Goal: Go to known website: Go to known website

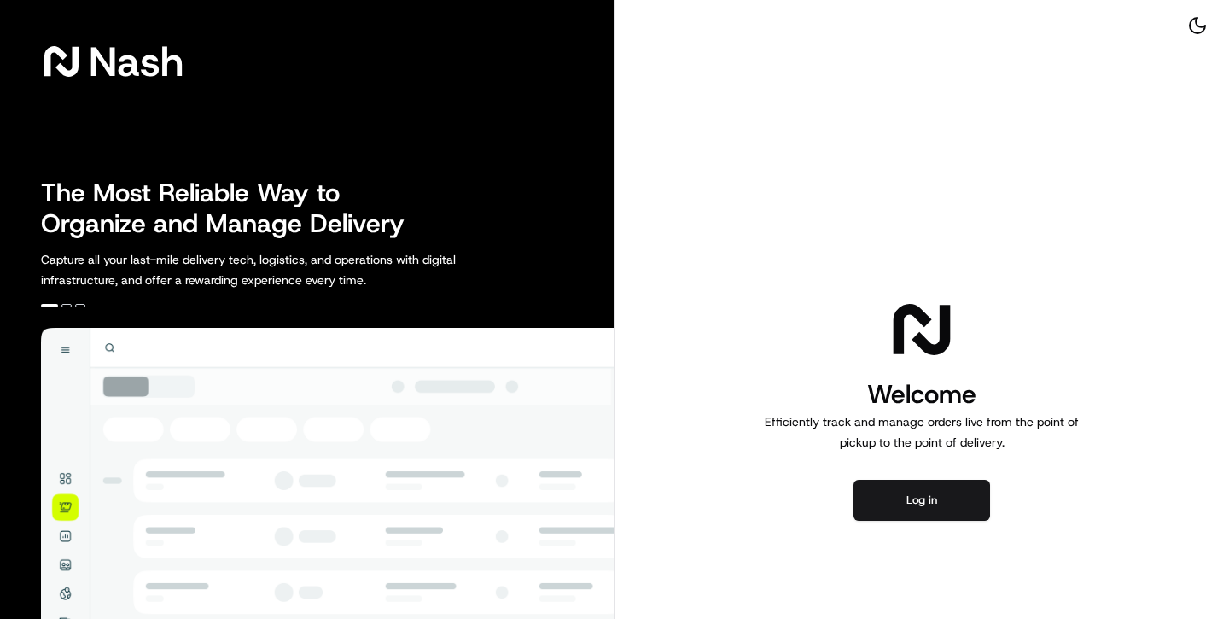
click at [934, 521] on div "Welcome Efficiently track and manage orders live from the point of pickup to th…" at bounding box center [921, 408] width 614 height 816
click at [935, 504] on button "Log in" at bounding box center [921, 500] width 137 height 41
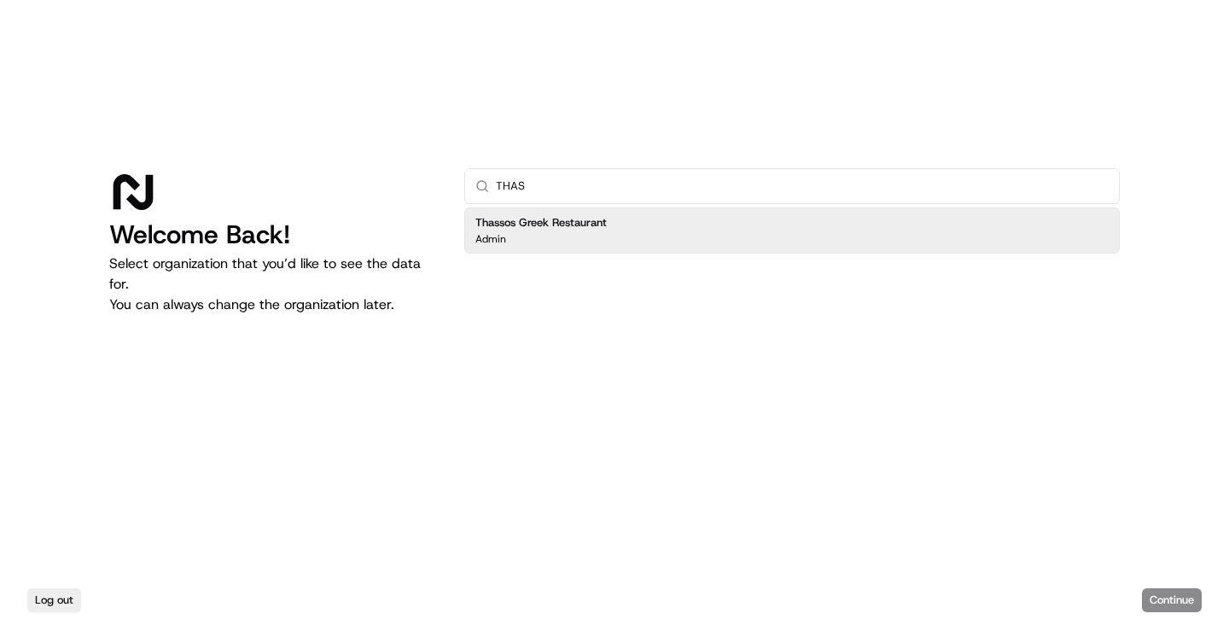
type input "THAS"
click at [627, 221] on div "Thassos Greek Restaurant Admin" at bounding box center [791, 230] width 655 height 46
click at [1178, 592] on button "Continue" at bounding box center [1172, 600] width 60 height 24
